Goal: Task Accomplishment & Management: Manage account settings

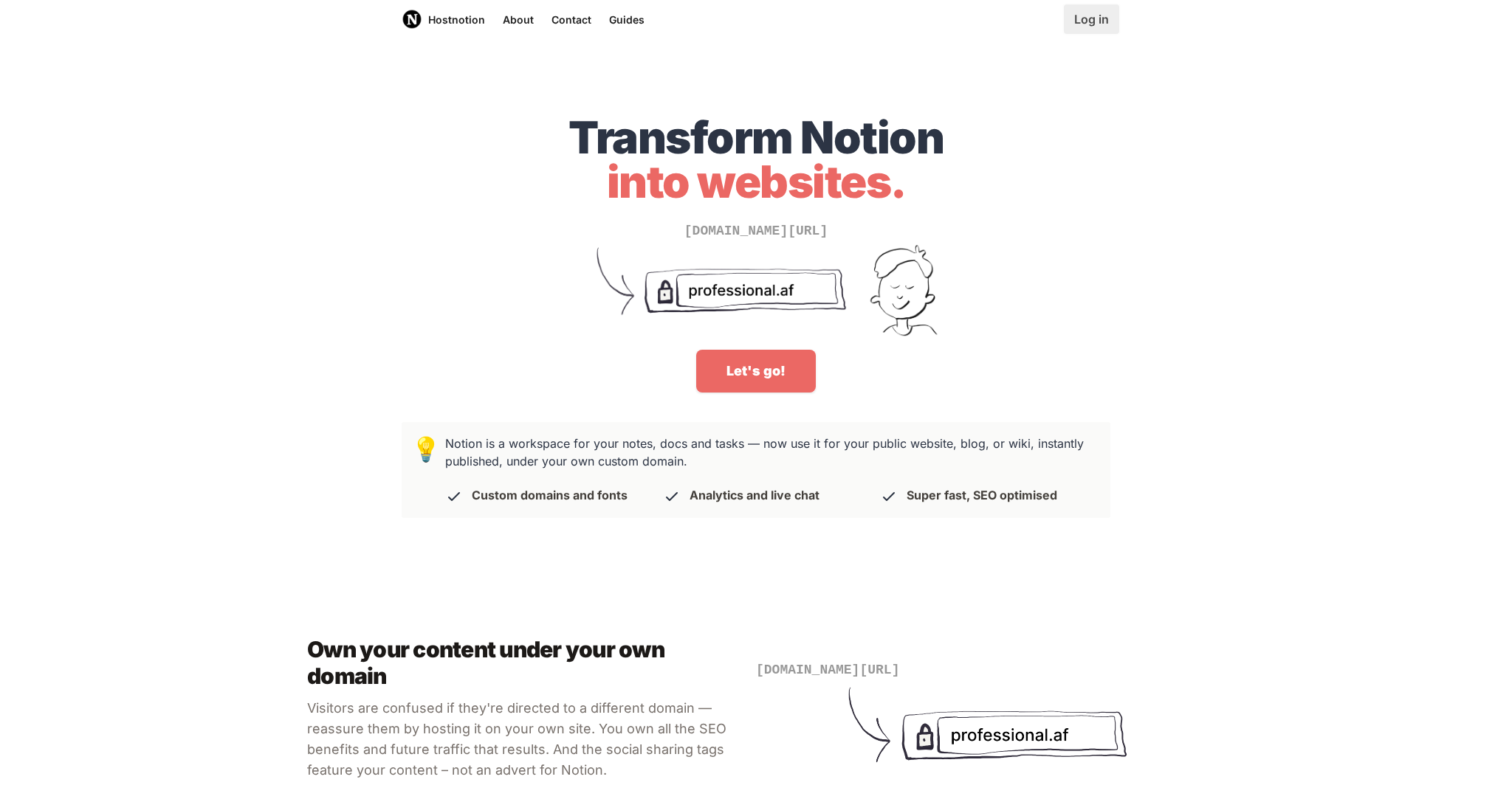
click at [1094, 17] on link "Log in" at bounding box center [1092, 19] width 56 height 29
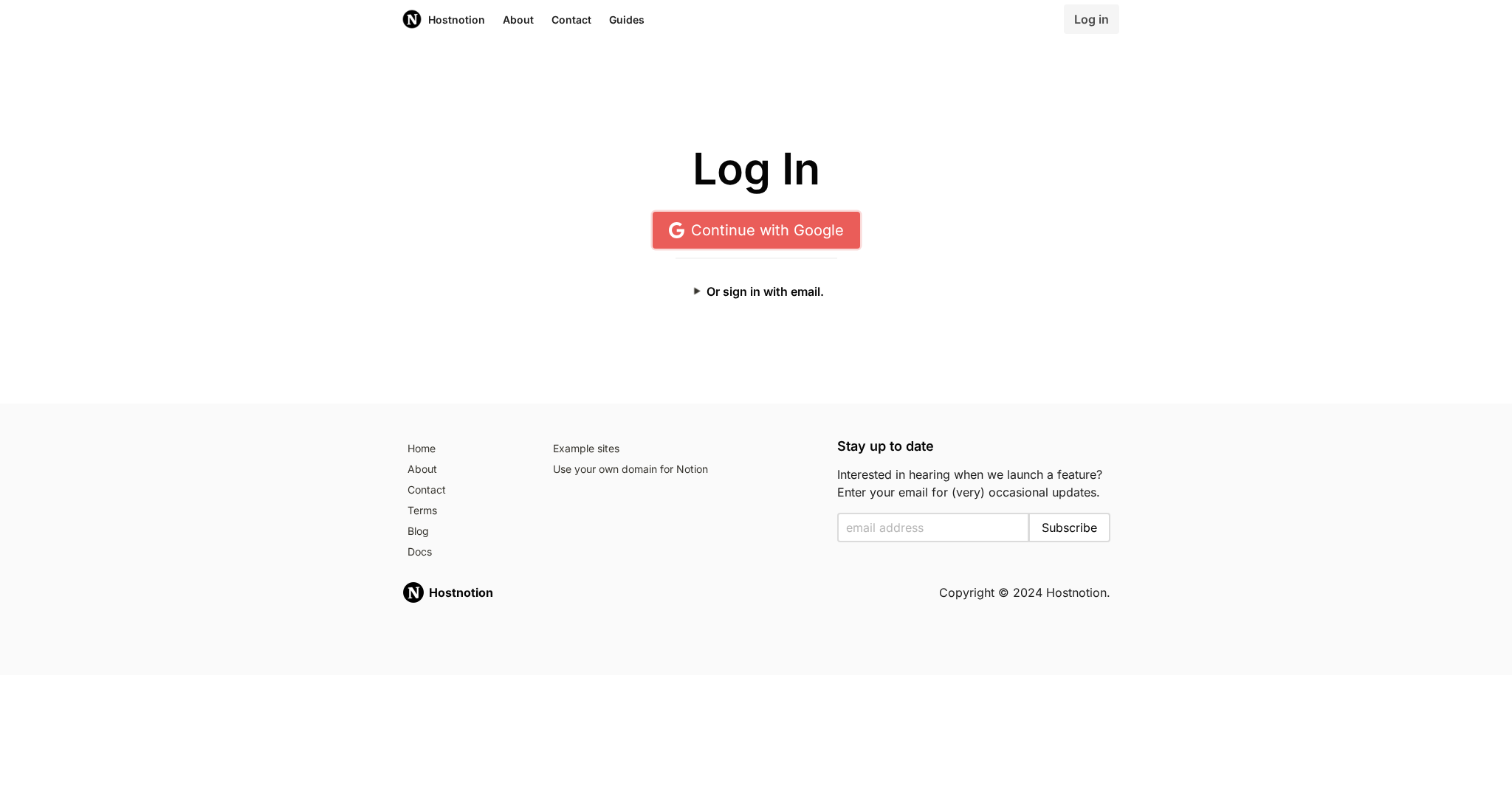
click at [823, 225] on link "Continue with Google" at bounding box center [756, 230] width 207 height 37
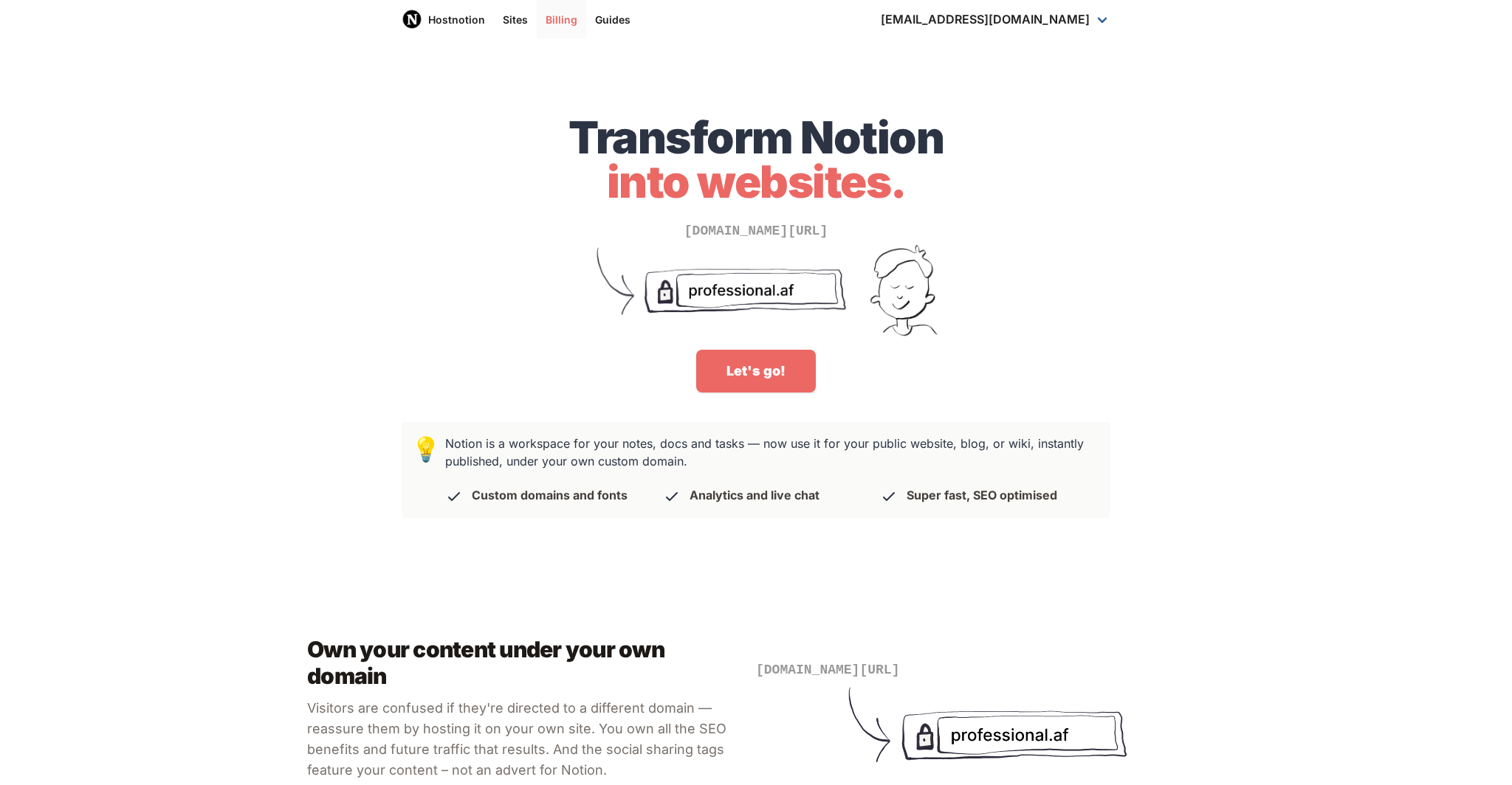
click at [564, 26] on link "Billing" at bounding box center [561, 19] width 49 height 38
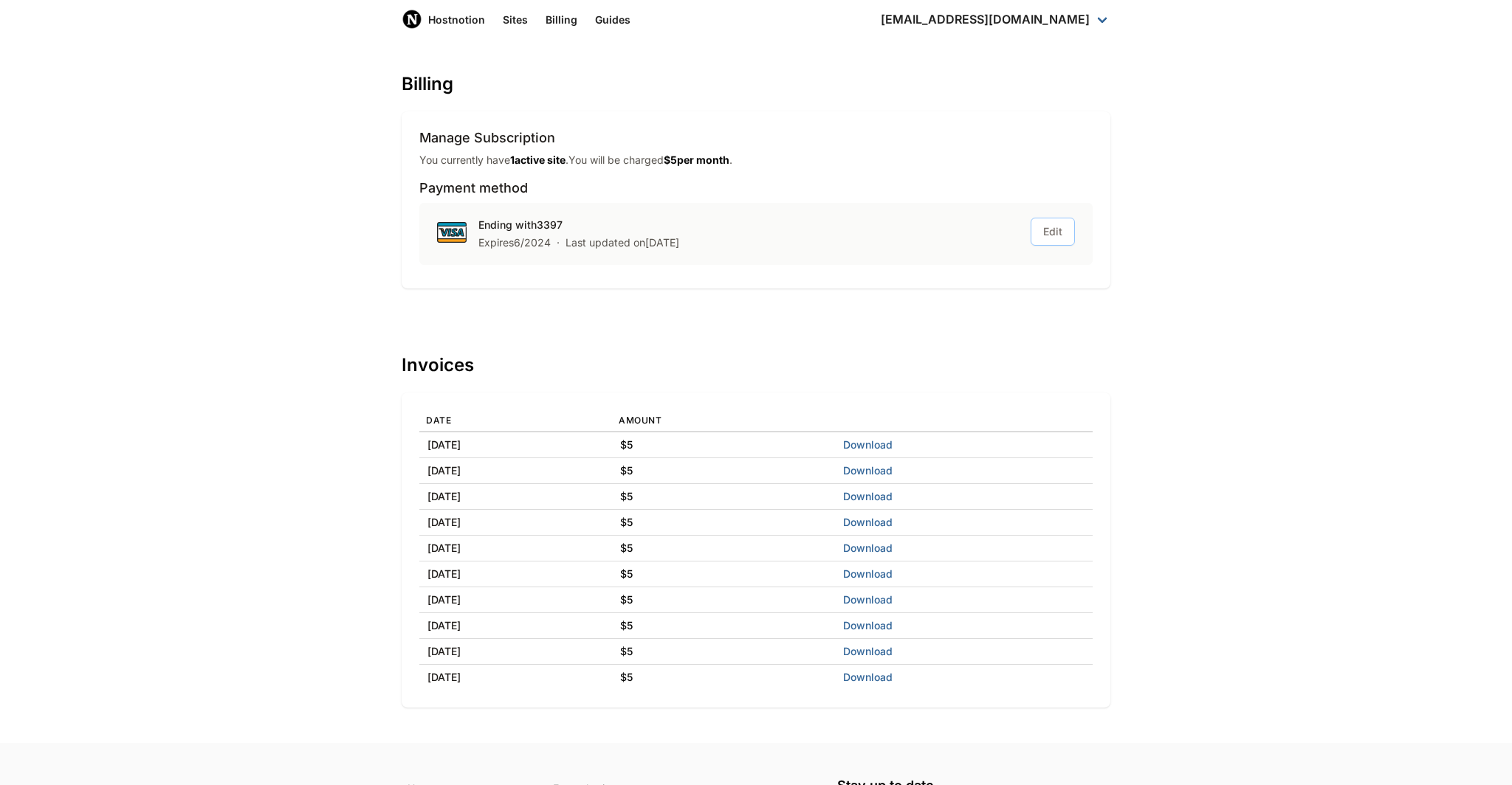
click at [1052, 232] on button "Edit" at bounding box center [1053, 231] width 44 height 28
click at [1064, 232] on button "Cancel" at bounding box center [1046, 231] width 58 height 26
click at [512, 161] on p "You currently have 1 active site . You will be charged $ 5 per month ." at bounding box center [575, 160] width 313 height 15
click at [521, 24] on link "Sites" at bounding box center [515, 19] width 43 height 38
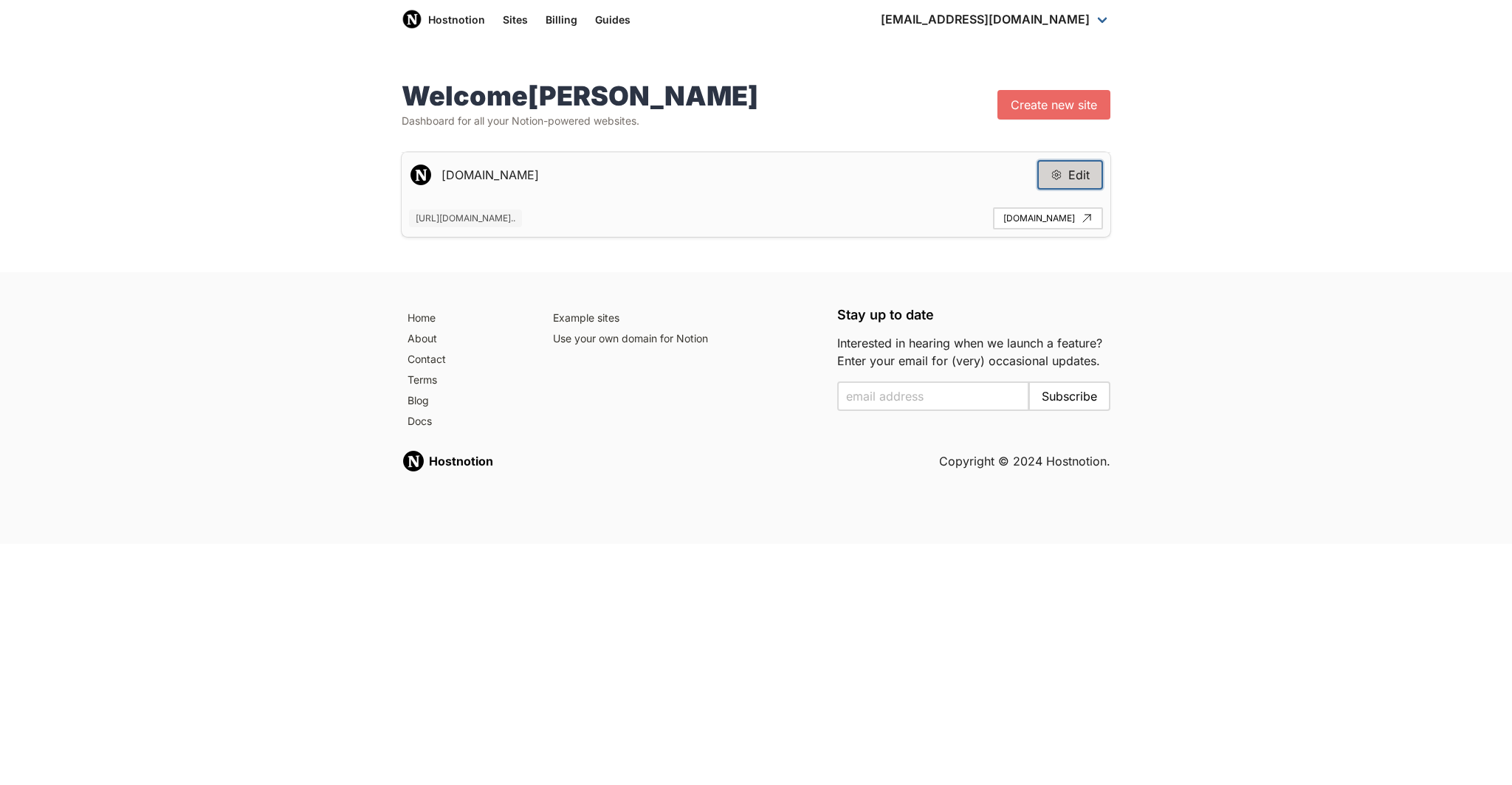
click at [1088, 176] on button "Edit" at bounding box center [1069, 174] width 66 height 29
type input "blog.lensseed.com"
type input "https://grey-stock-125.notion.site/blog-5ff79ef295fa42899b98147eecb31530"
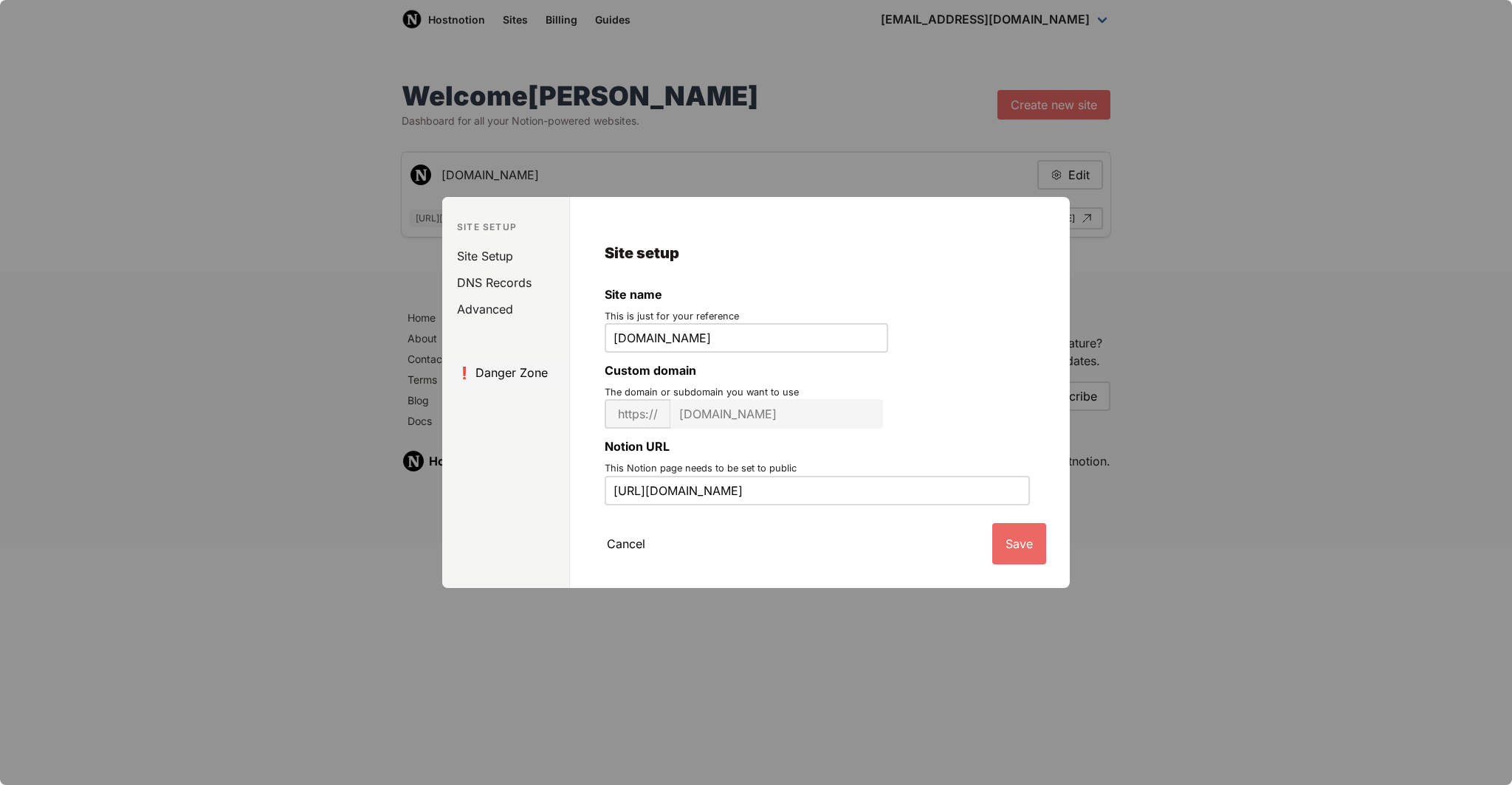
click at [515, 373] on link "❗️ Danger Zone" at bounding box center [508, 372] width 121 height 26
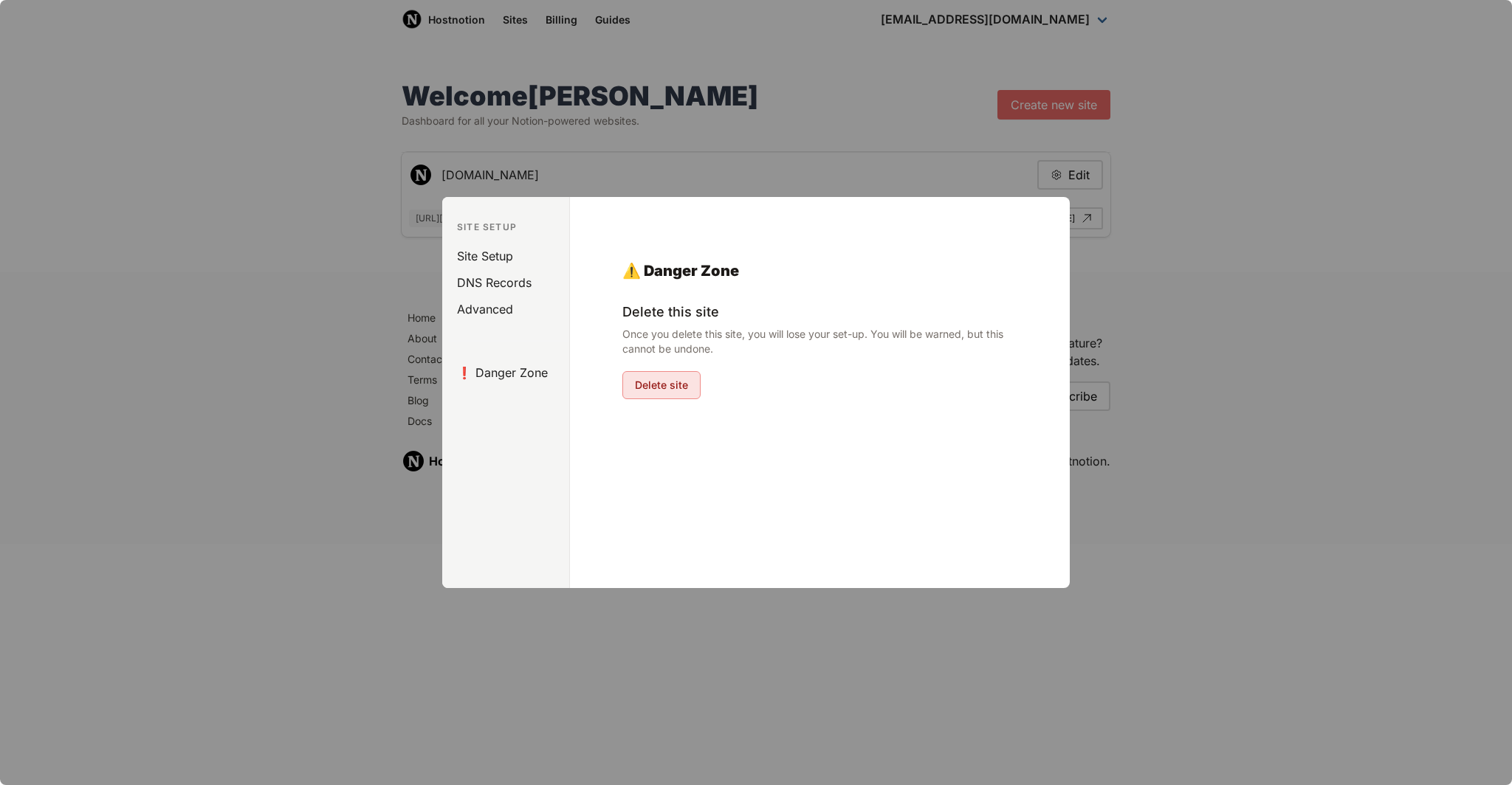
click at [643, 378] on button "Delete site" at bounding box center [661, 385] width 79 height 28
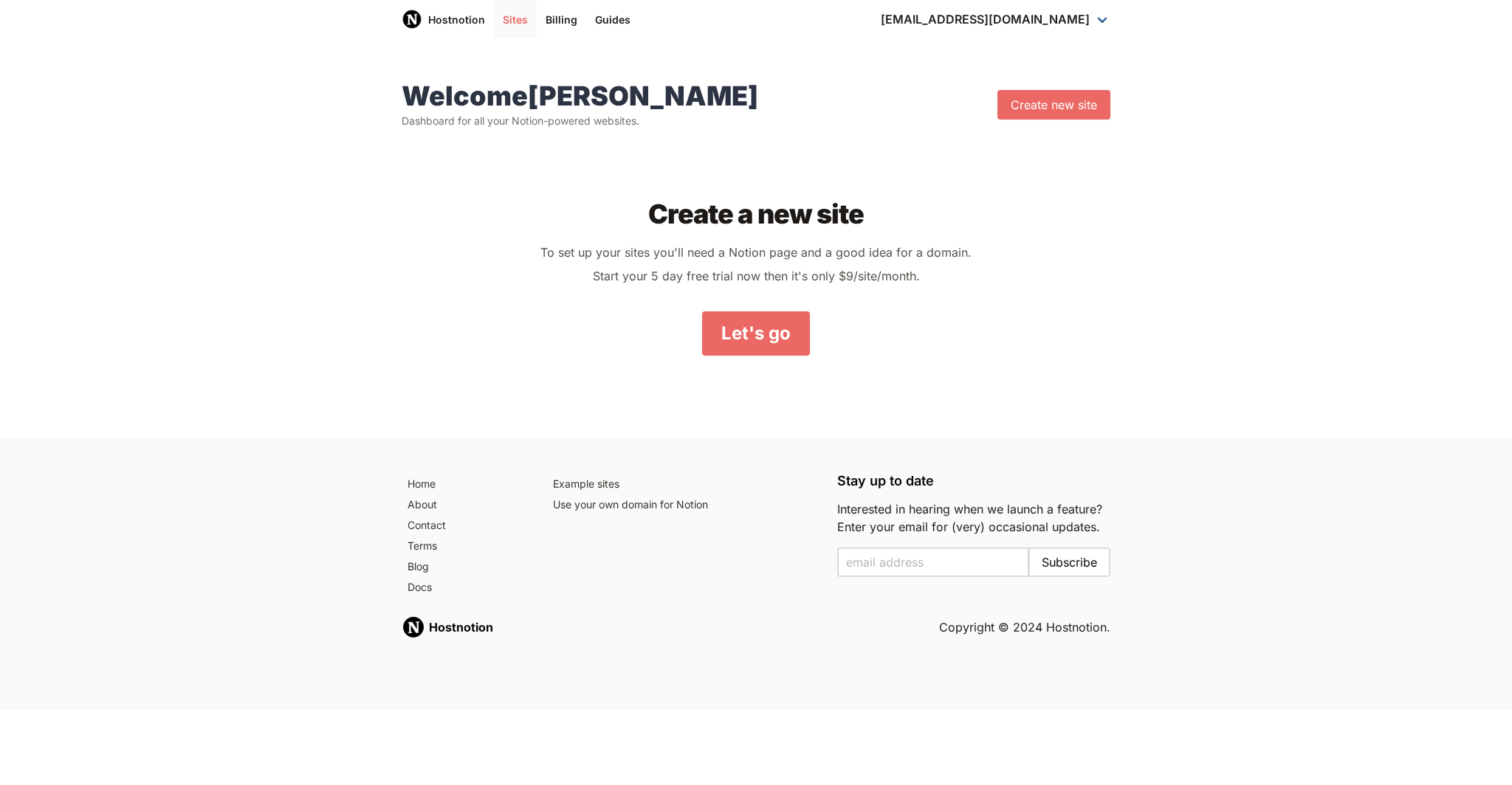
click at [500, 19] on link "Sites" at bounding box center [515, 19] width 43 height 38
click at [464, 16] on link "Hostnotion" at bounding box center [443, 19] width 101 height 38
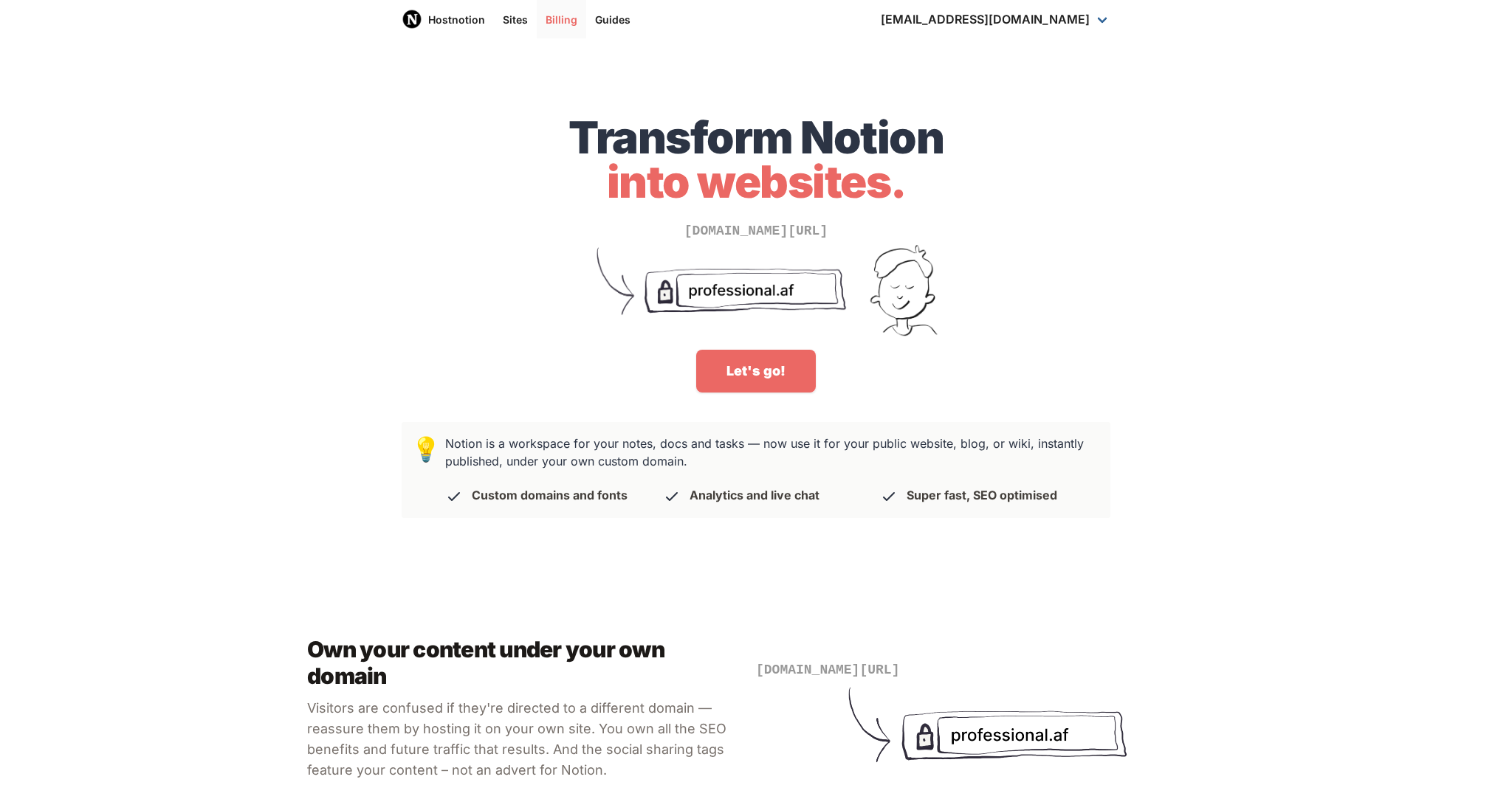
click at [549, 19] on link "Billing" at bounding box center [561, 19] width 49 height 38
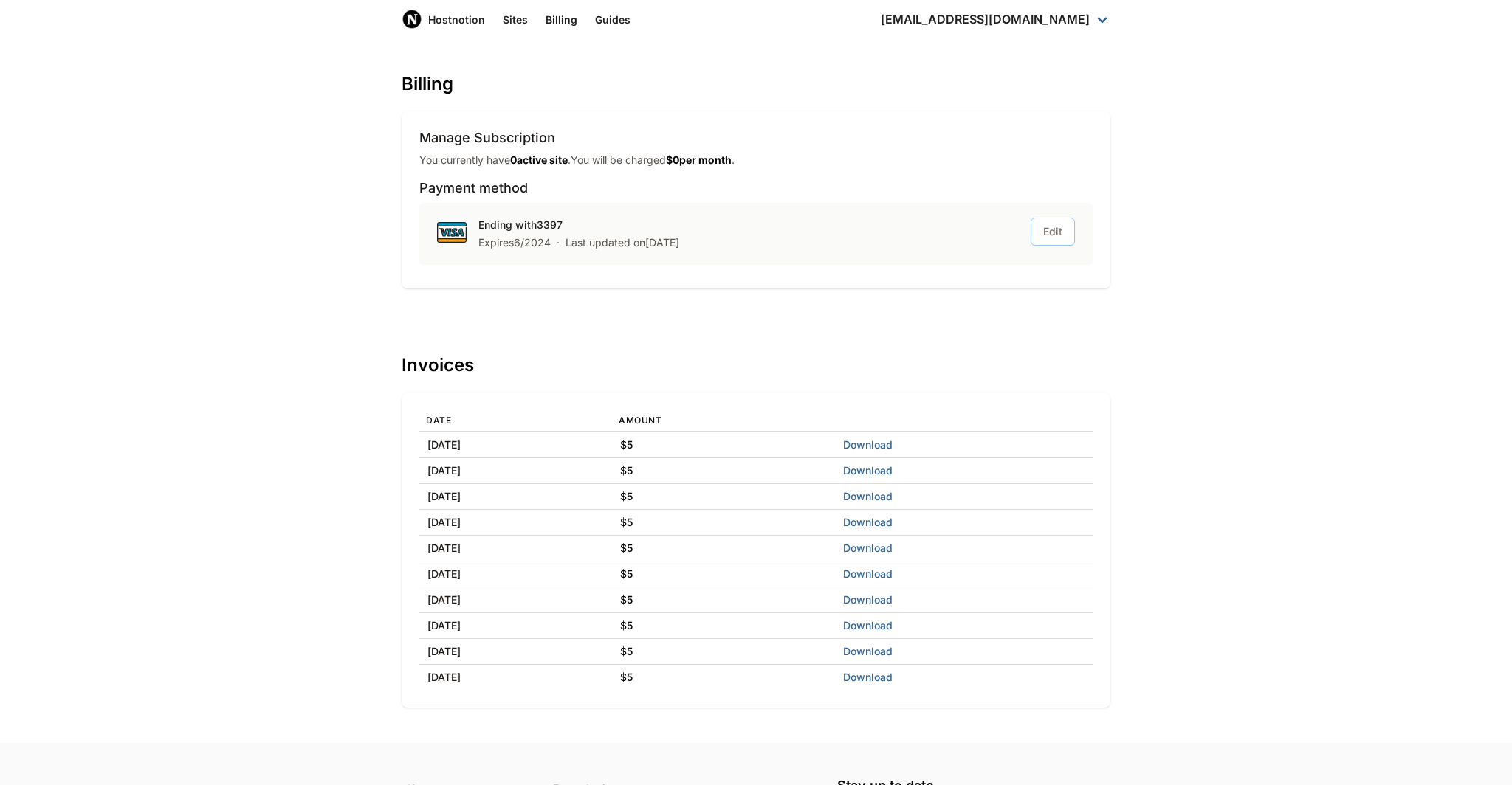
click at [1046, 235] on button "Edit" at bounding box center [1053, 231] width 44 height 28
click at [653, 157] on p "You currently have 0 active site . You will be charged $ 0 per month ." at bounding box center [576, 160] width 315 height 15
click at [1012, 52] on link "Dashboard" at bounding box center [996, 58] width 248 height 25
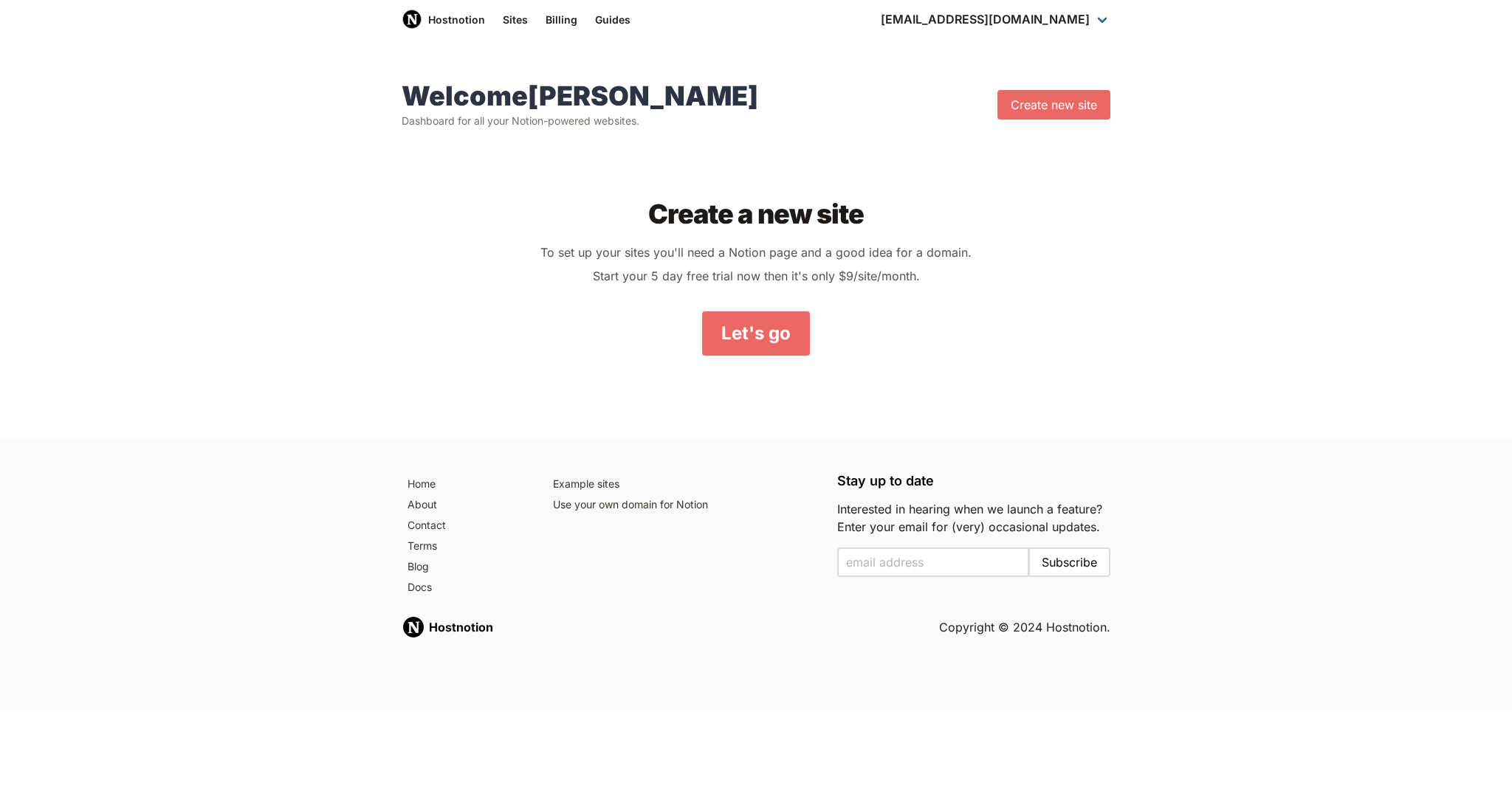
click at [782, 60] on div "Welcome Hui Dashboard for all your Notion-powered websites. Create new site Cre…" at bounding box center [756, 242] width 1512 height 392
